Goal: Find specific fact: Locate a discrete piece of known information

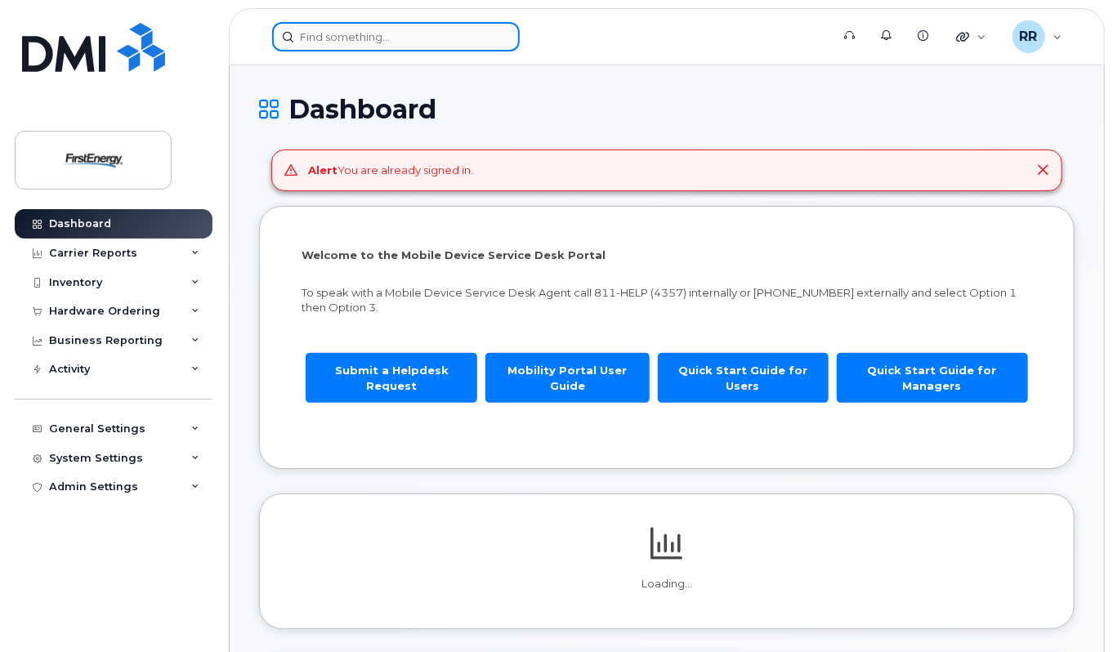
click at [398, 30] on input at bounding box center [396, 36] width 248 height 29
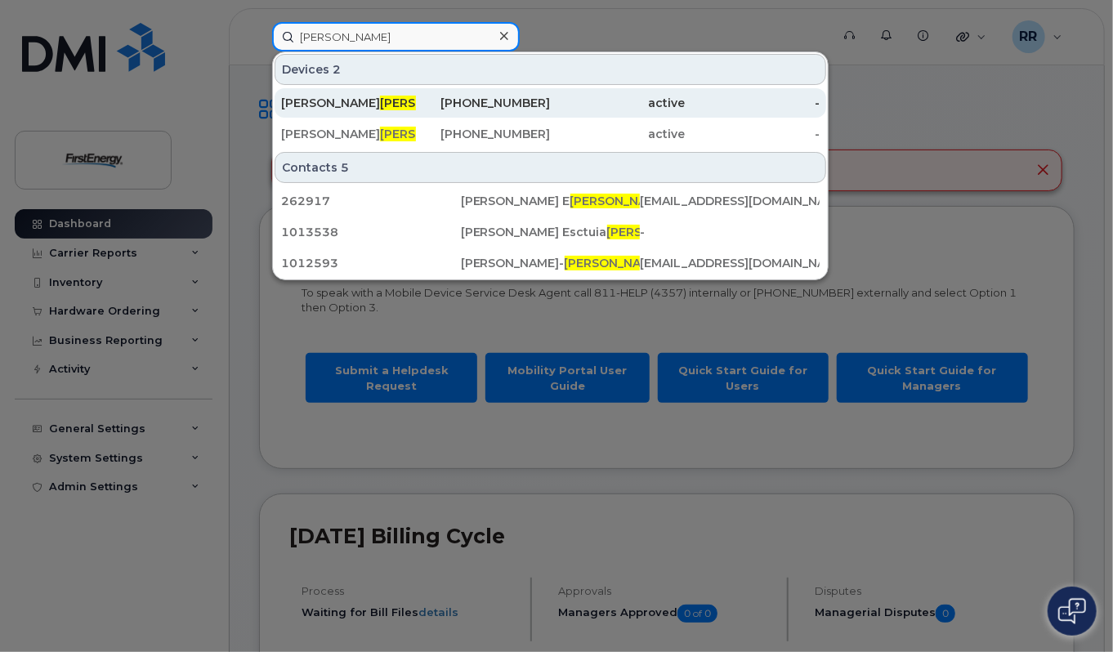
type input "andrade"
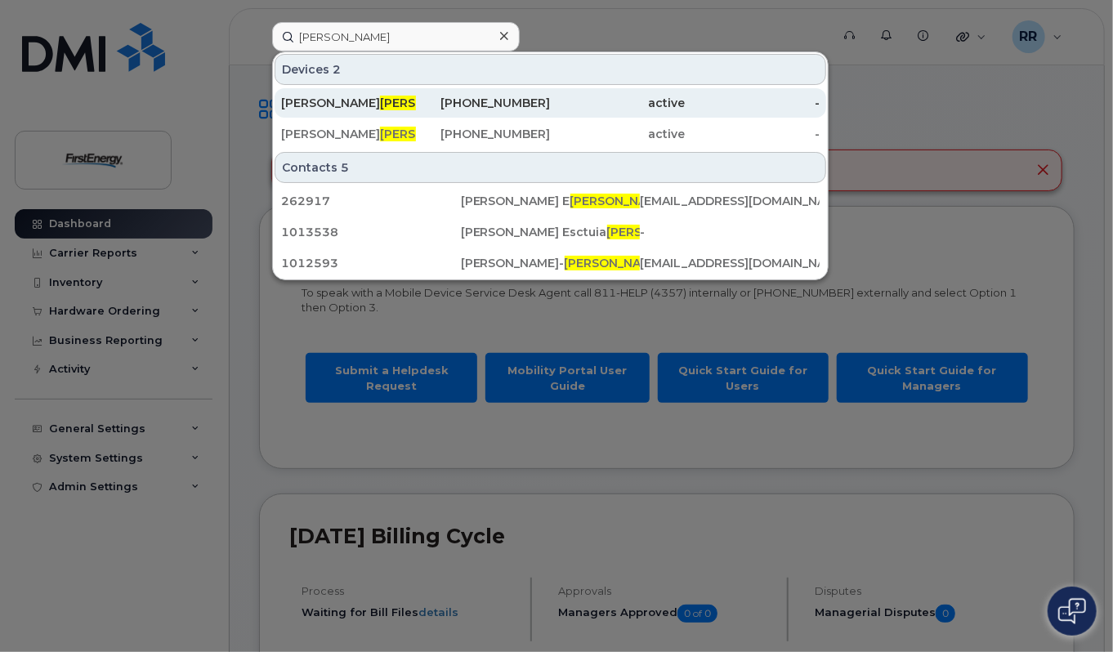
click at [380, 102] on span "ANDRADE" at bounding box center [429, 103] width 99 height 15
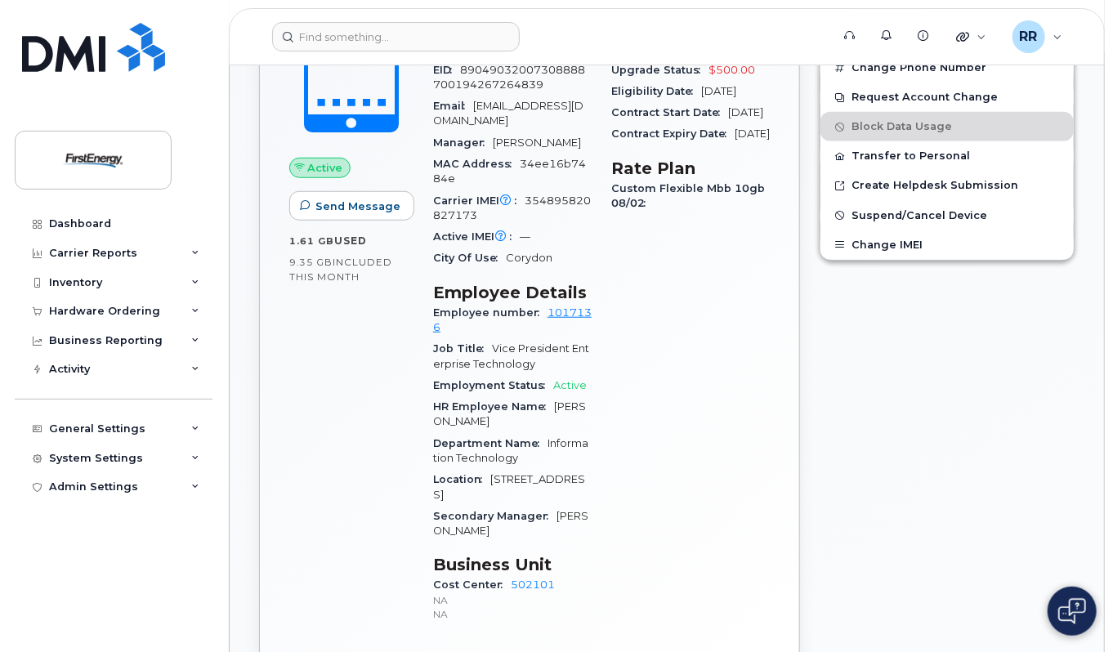
scroll to position [572, 0]
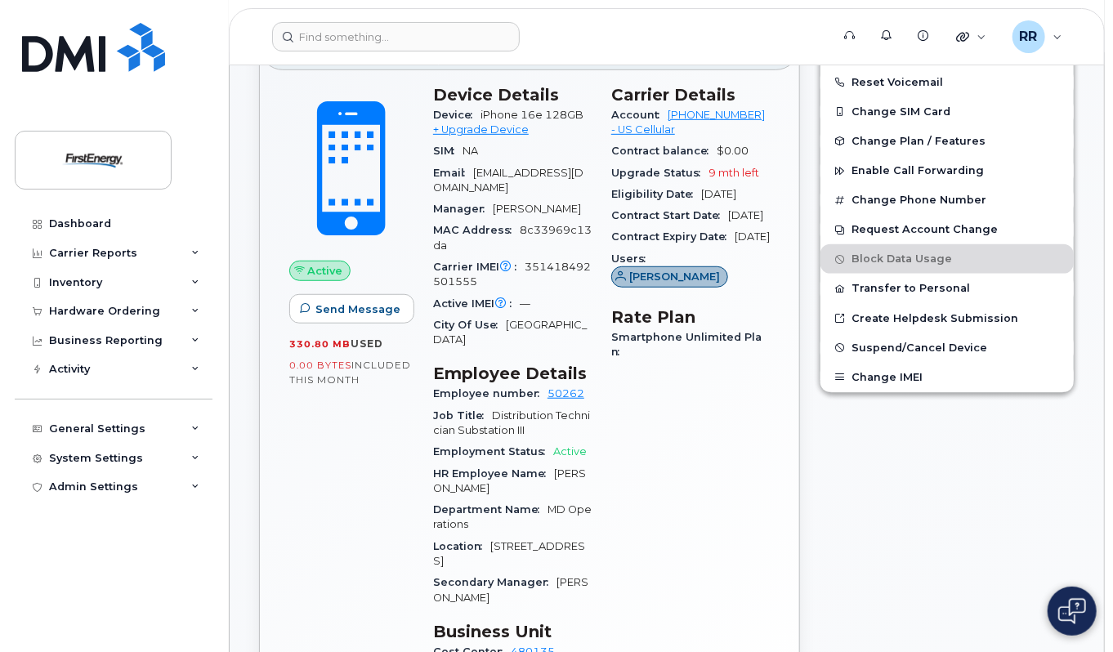
scroll to position [409, 0]
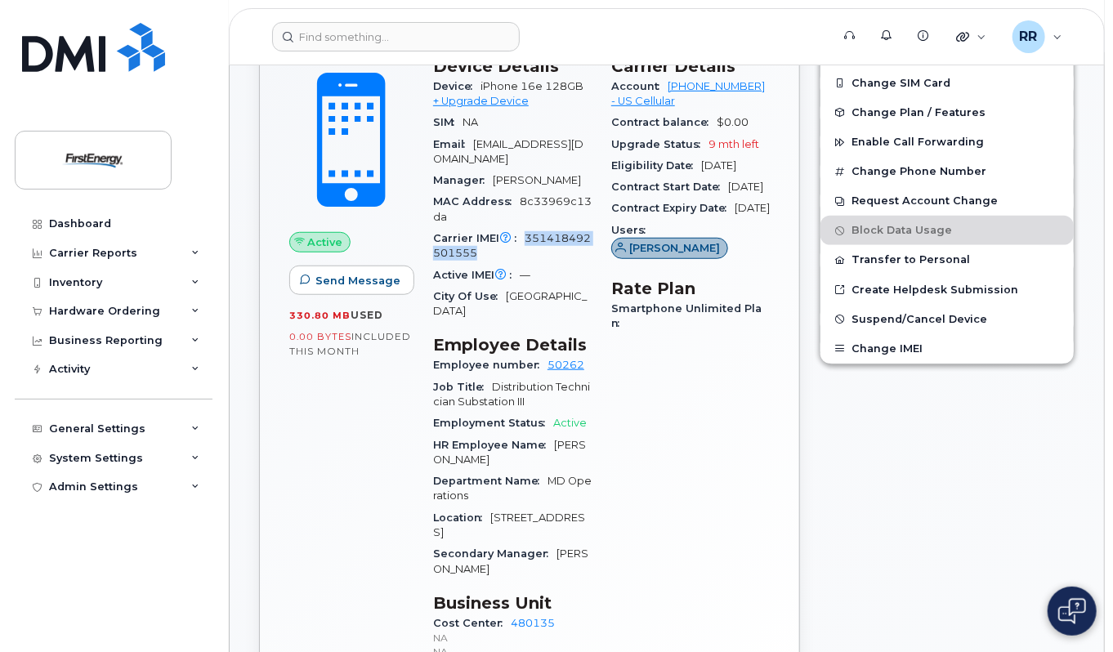
drag, startPoint x: 526, startPoint y: 235, endPoint x: 553, endPoint y: 249, distance: 30.7
click at [553, 249] on div "Carrier IMEI Carrier IMEI is reported during the last billing cycle or change o…" at bounding box center [512, 246] width 159 height 37
copy span "351418492501555"
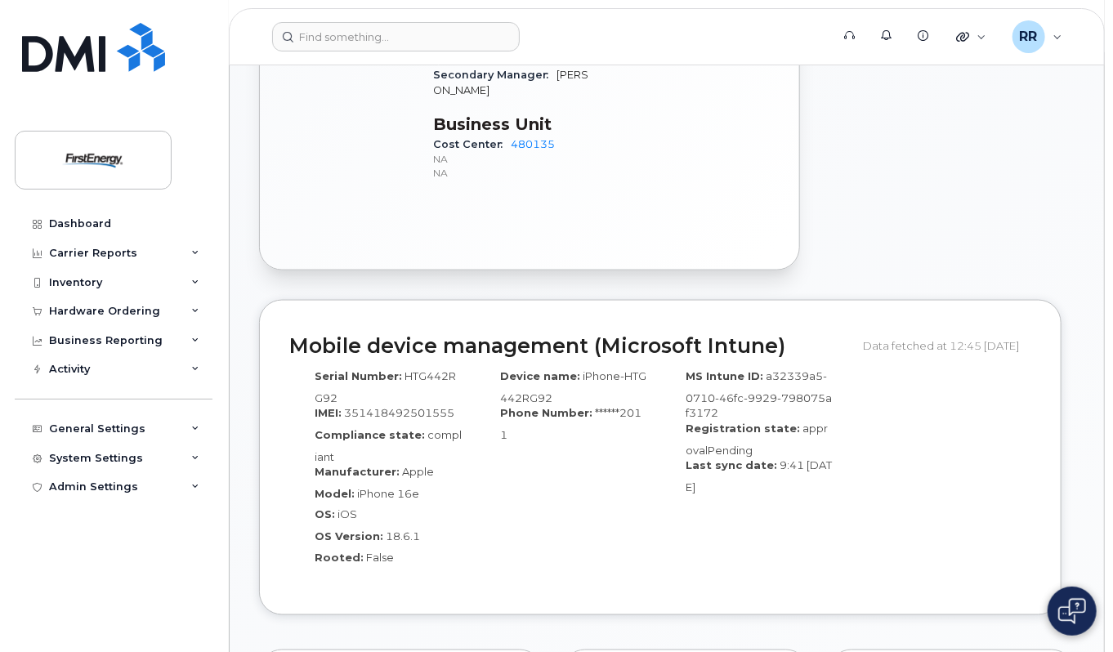
scroll to position [899, 0]
